Goal: Information Seeking & Learning: Learn about a topic

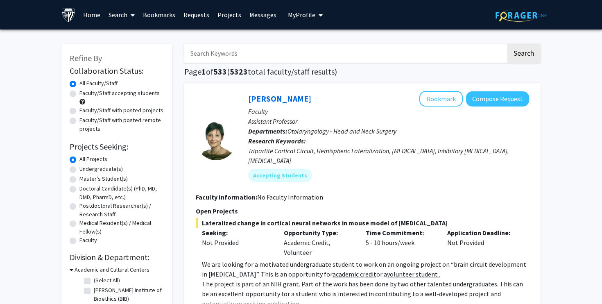
click at [94, 166] on label "Undergraduate(s)" at bounding box center [100, 169] width 43 height 9
click at [85, 166] on input "Undergraduate(s)" at bounding box center [81, 167] width 5 height 5
radio input "true"
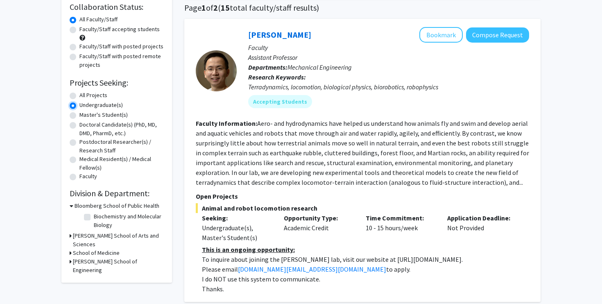
scroll to position [78, 0]
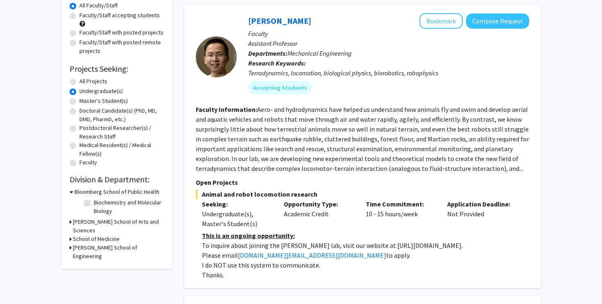
click at [93, 222] on h3 "[PERSON_NAME] School of Arts and Sciences" at bounding box center [118, 226] width 91 height 17
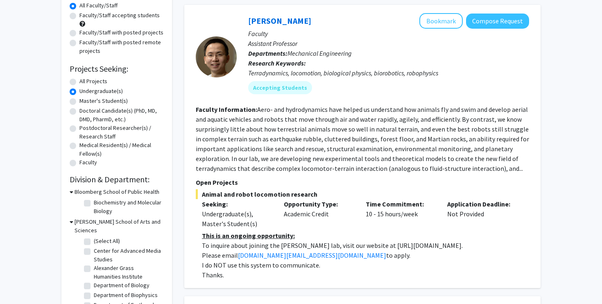
click at [94, 237] on label "(Select All)" at bounding box center [107, 241] width 26 height 9
click at [94, 237] on input "(Select All)" at bounding box center [96, 239] width 5 height 5
checkbox input "true"
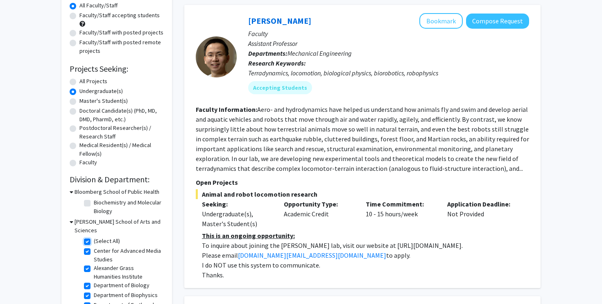
checkbox input "true"
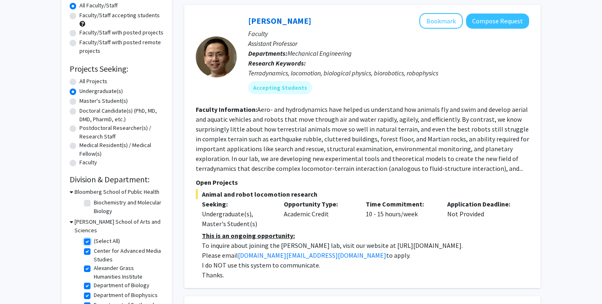
checkbox input "true"
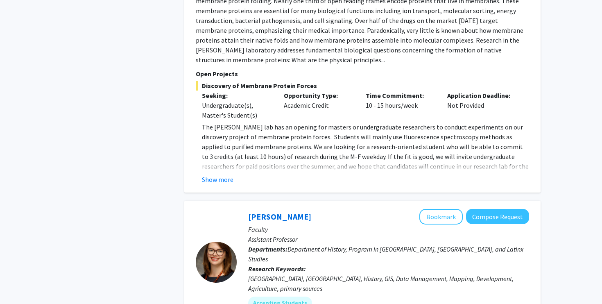
scroll to position [868, 0]
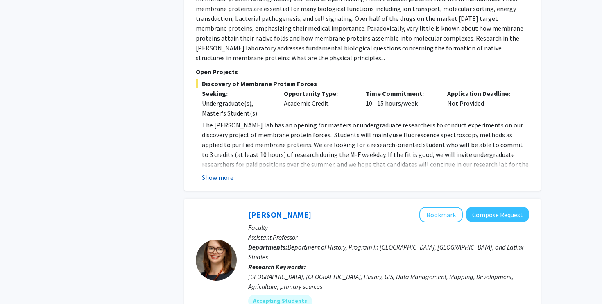
click at [224, 172] on button "Show more" at bounding box center [218, 177] width 32 height 10
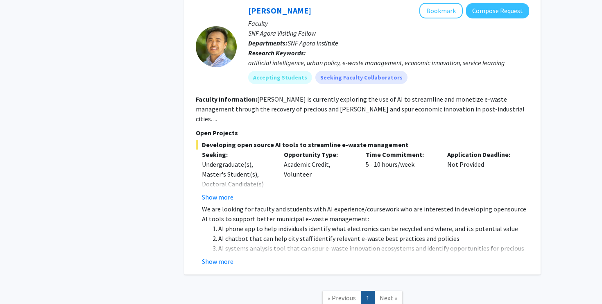
scroll to position [1541, 0]
